Goal: Information Seeking & Learning: Learn about a topic

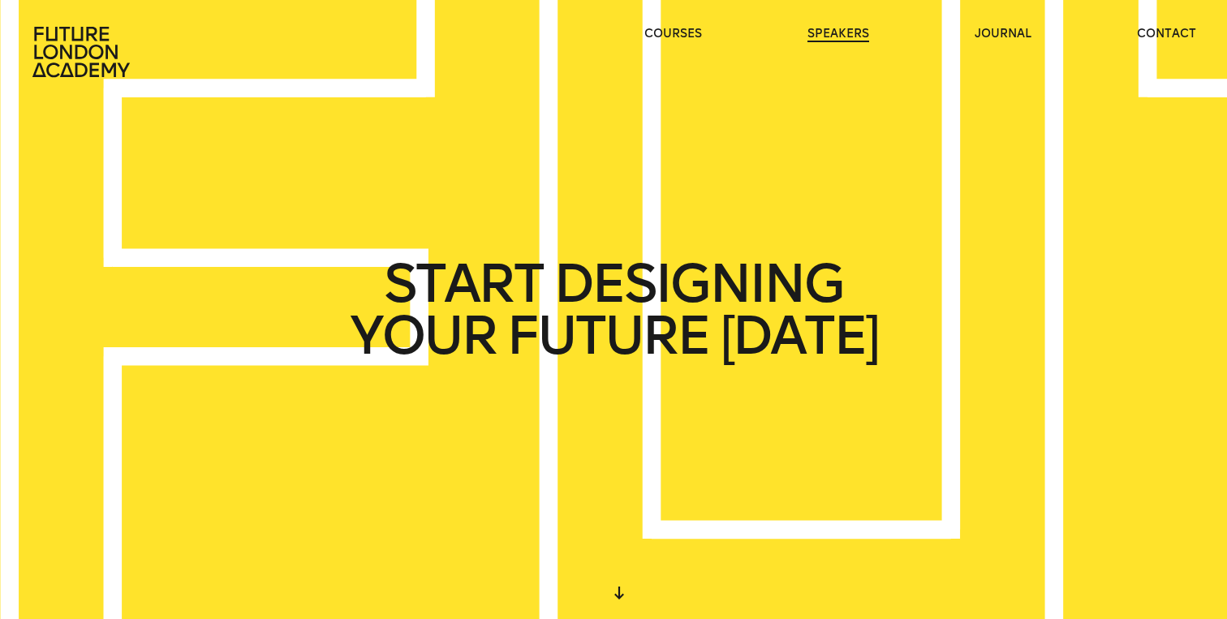
click at [824, 37] on link "speakers" at bounding box center [838, 34] width 62 height 16
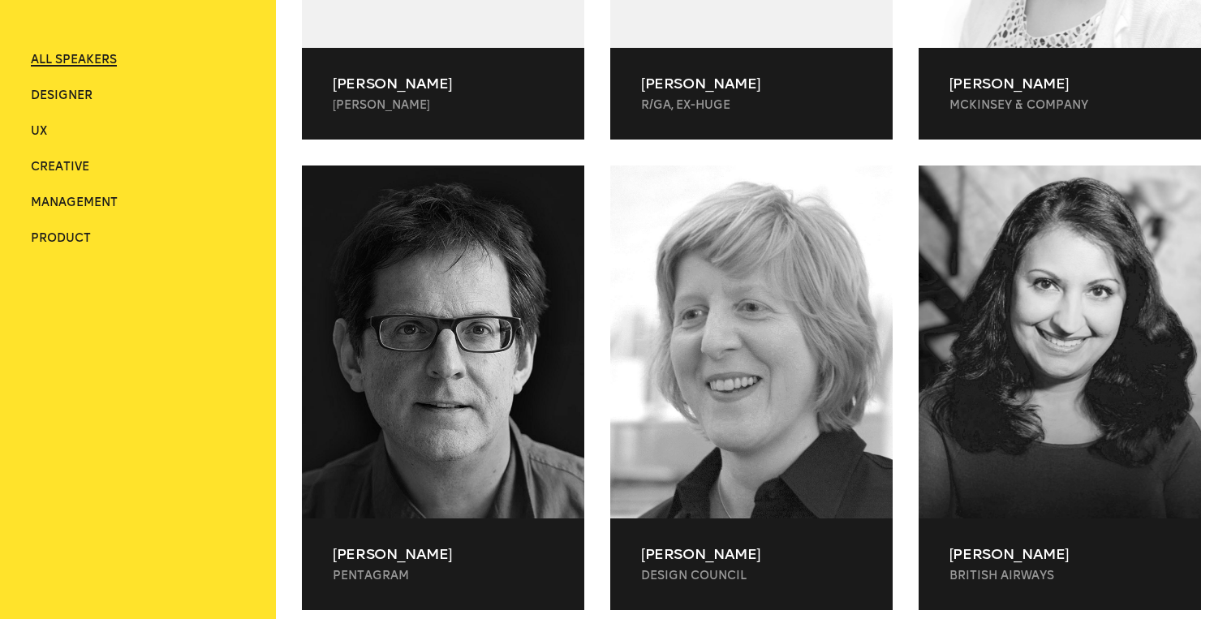
scroll to position [840, 0]
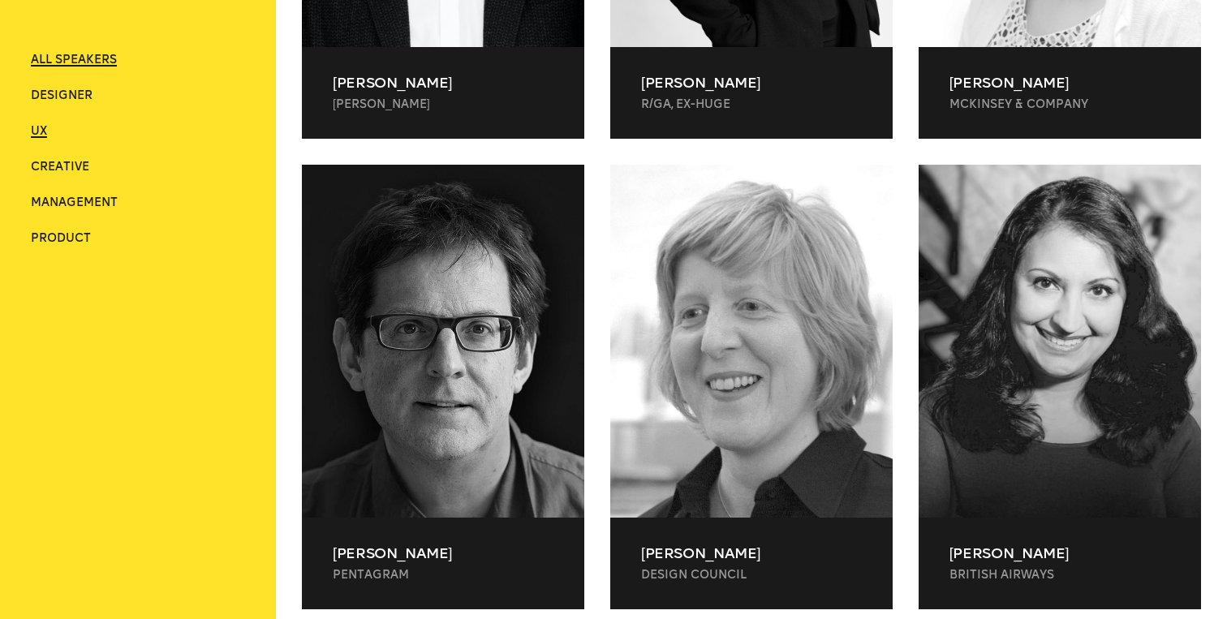
click at [32, 130] on span "UX" at bounding box center [39, 131] width 16 height 14
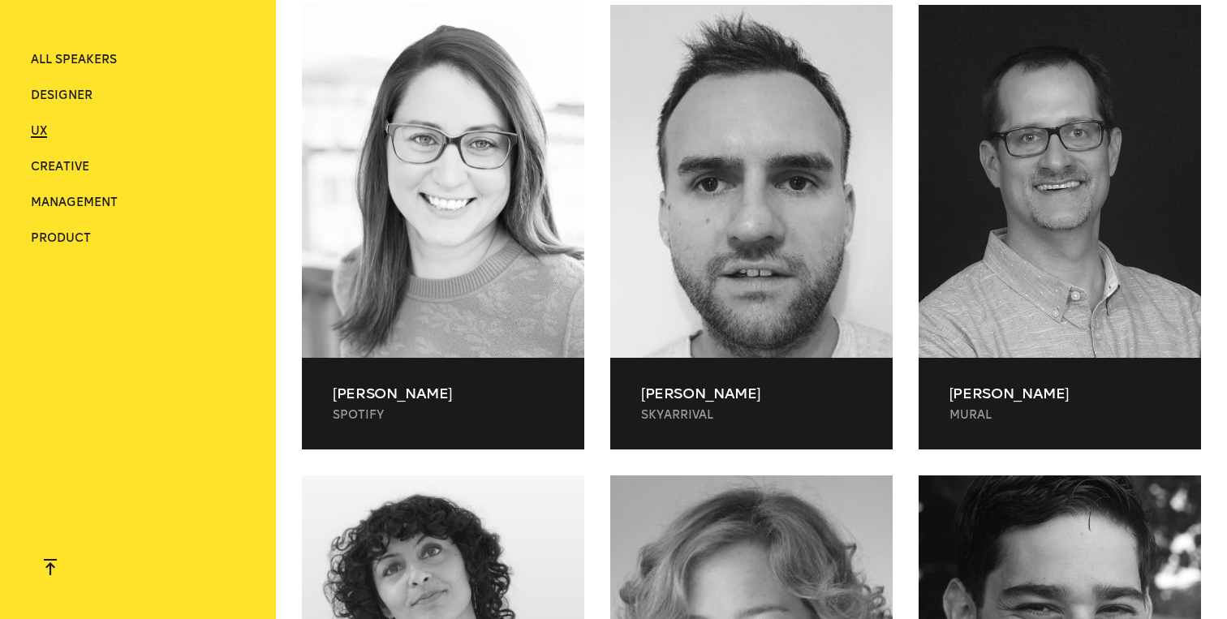
scroll to position [1392, 0]
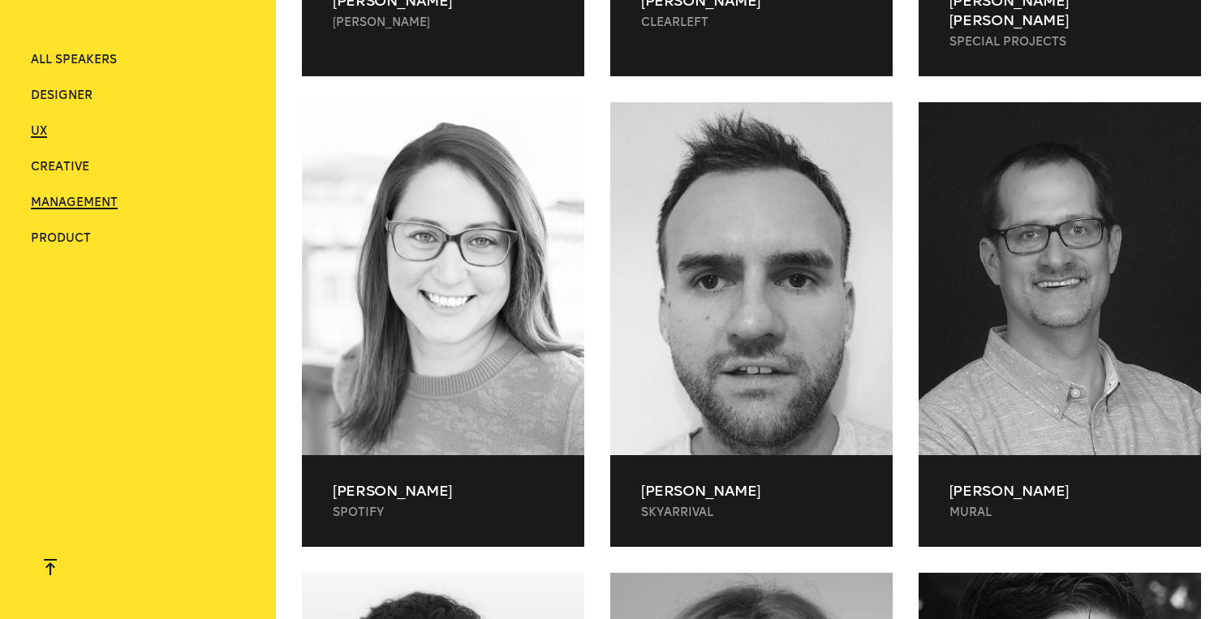
click at [48, 201] on span "Management" at bounding box center [74, 203] width 87 height 14
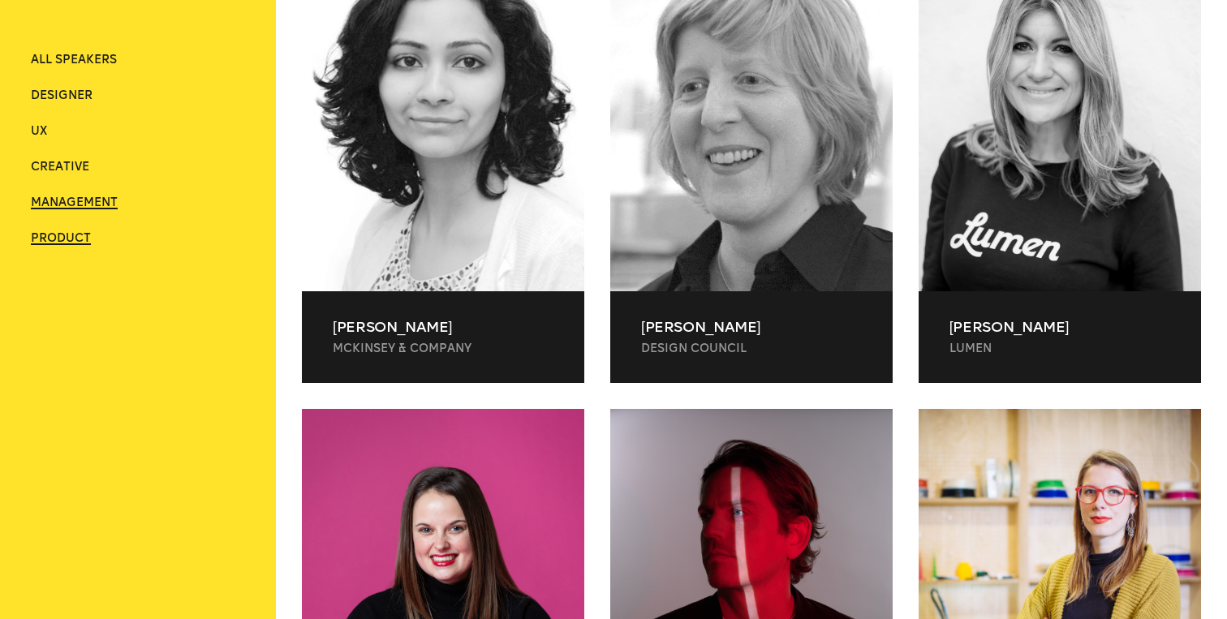
click at [48, 241] on span "Product" at bounding box center [61, 238] width 60 height 14
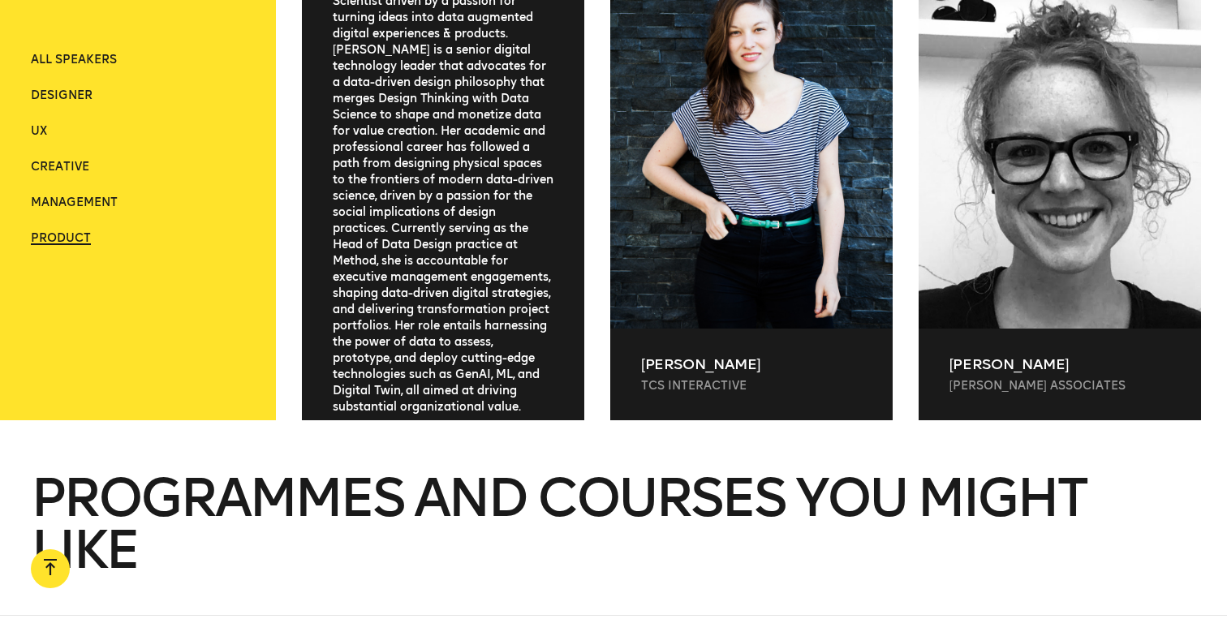
scroll to position [79, 0]
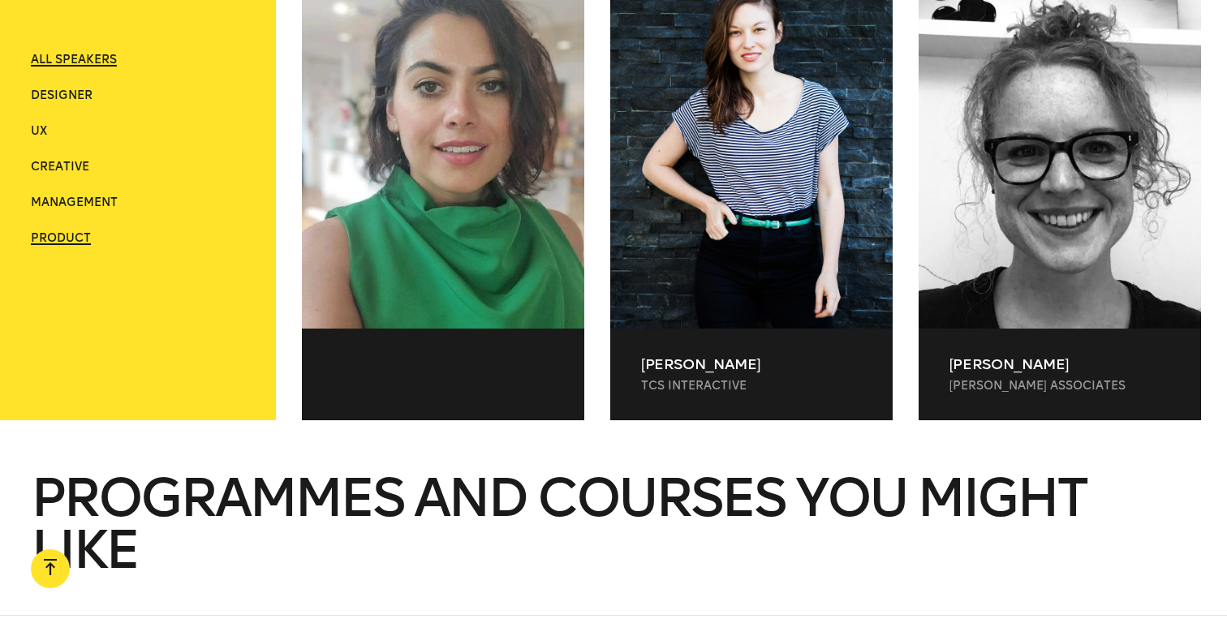
click at [84, 63] on span "ALL SPEAKERS" at bounding box center [74, 60] width 86 height 14
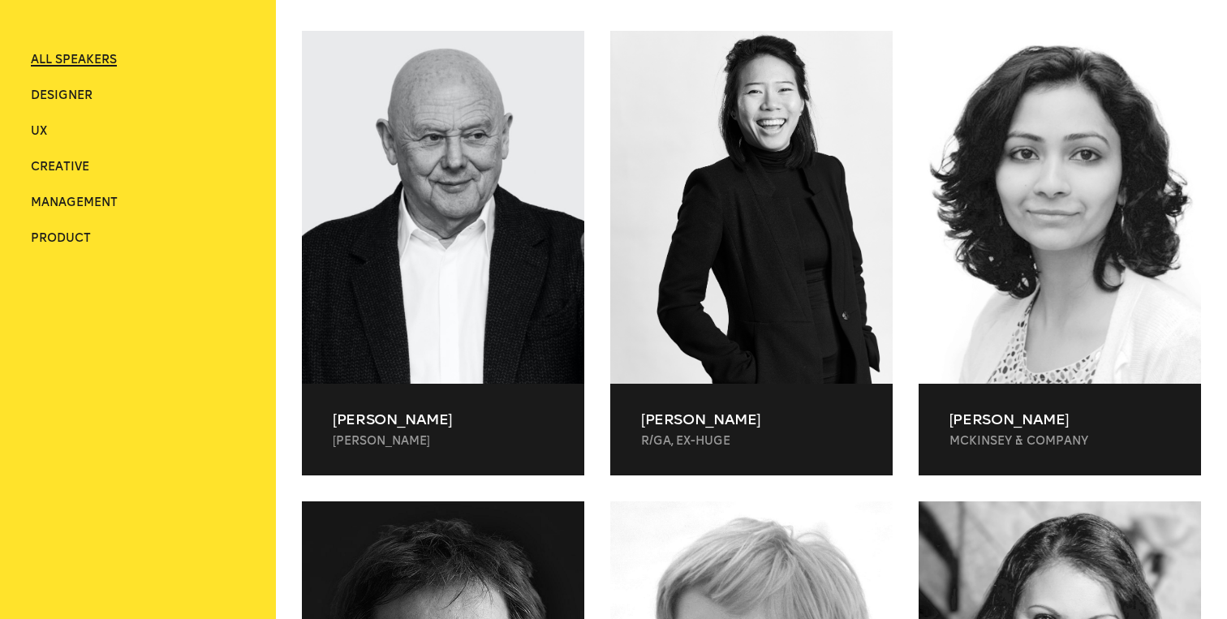
scroll to position [482, 0]
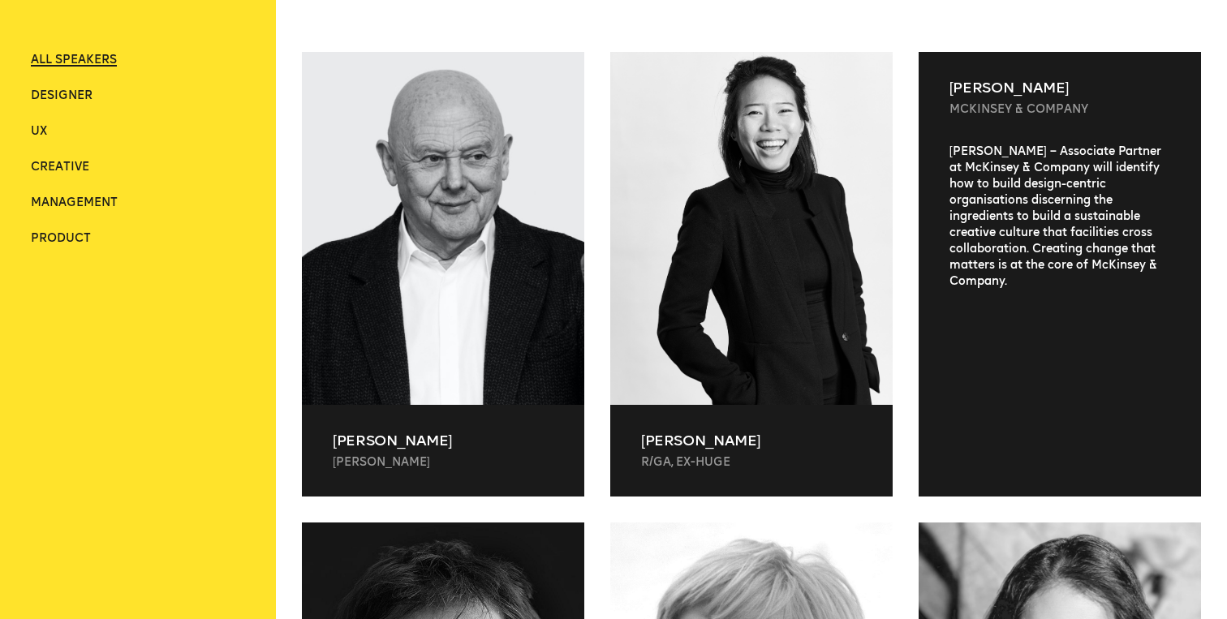
click at [965, 81] on p "[PERSON_NAME]" at bounding box center [1059, 87] width 221 height 19
drag, startPoint x: 965, startPoint y: 81, endPoint x: 1028, endPoint y: 85, distance: 62.6
click at [1029, 86] on p "[PERSON_NAME]" at bounding box center [1059, 87] width 221 height 19
click at [1000, 84] on p "[PERSON_NAME]" at bounding box center [1059, 87] width 221 height 19
drag, startPoint x: 1000, startPoint y: 84, endPoint x: 1034, endPoint y: 84, distance: 33.3
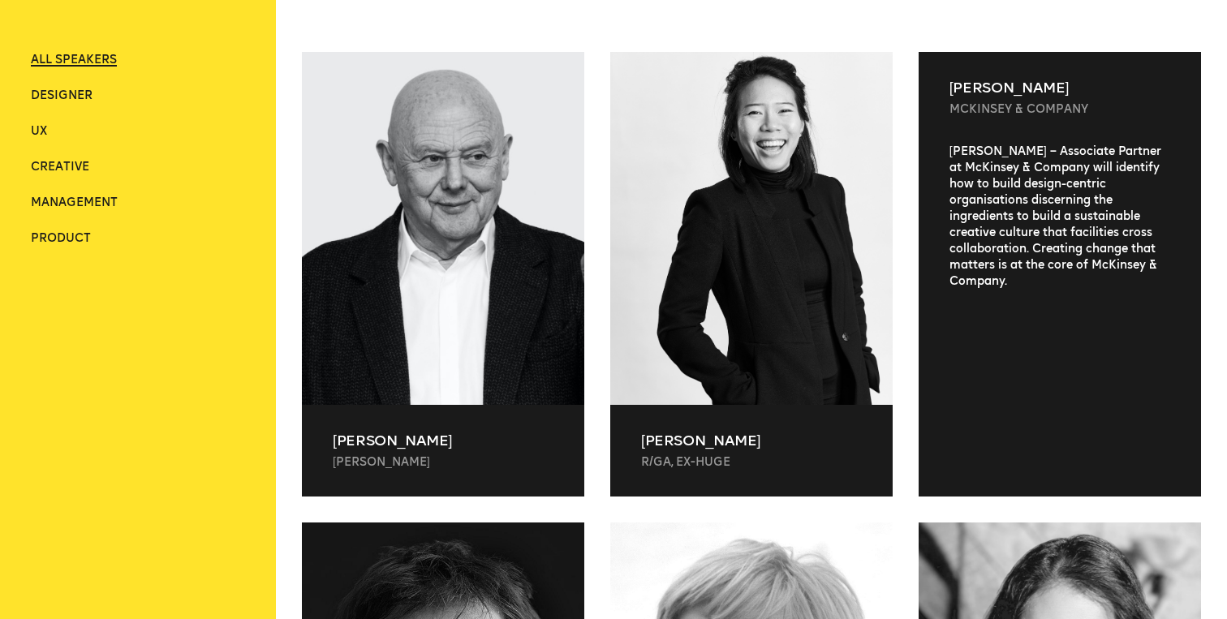
click at [1034, 84] on p "[PERSON_NAME]" at bounding box center [1059, 87] width 221 height 19
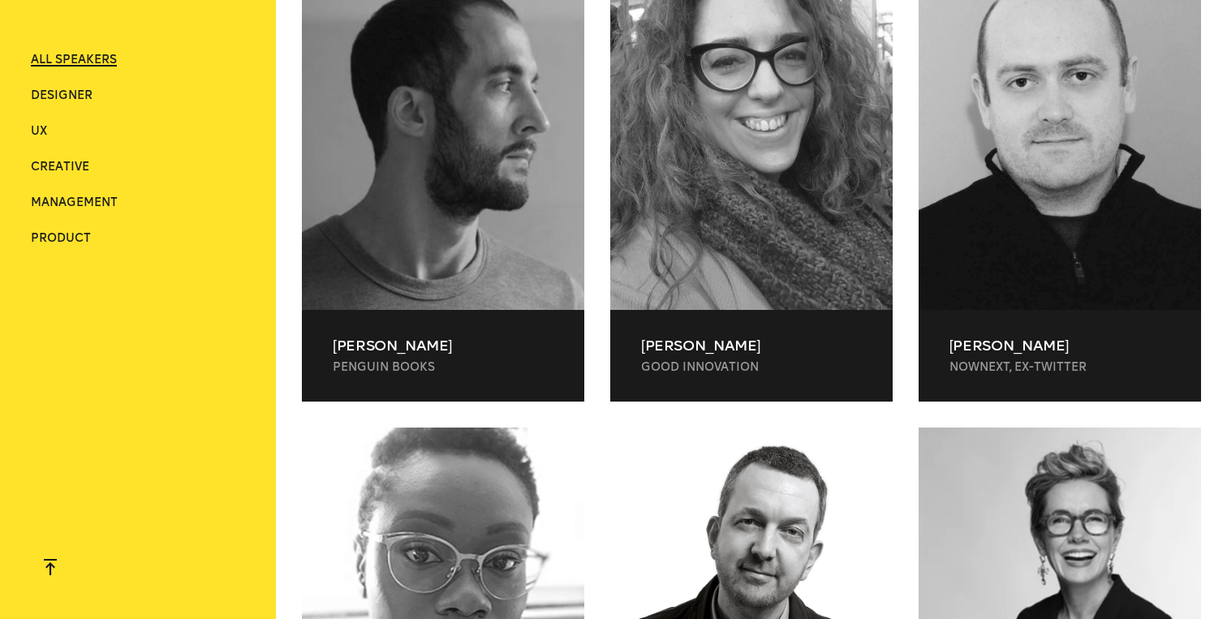
scroll to position [4397, 0]
